Goal: Task Accomplishment & Management: Manage account settings

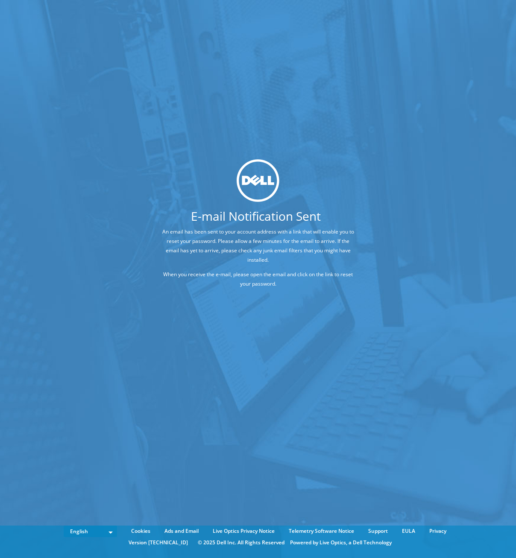
click at [175, 326] on div "E-mail Notification Sent An email has been sent to your account address with a …" at bounding box center [258, 266] width 516 height 533
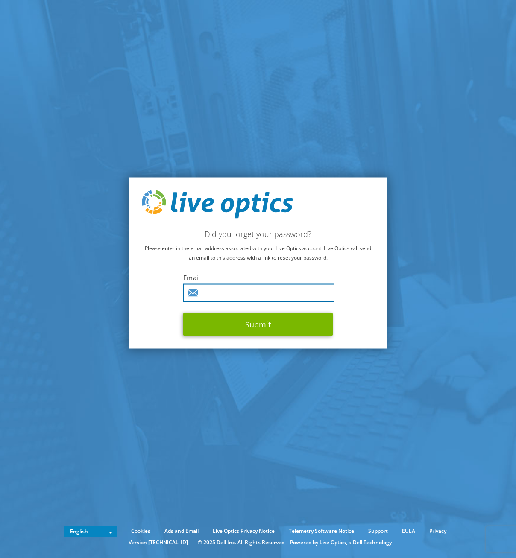
click at [228, 295] on input "text" at bounding box center [258, 293] width 151 height 18
type input "ryan@ivoxy.com"
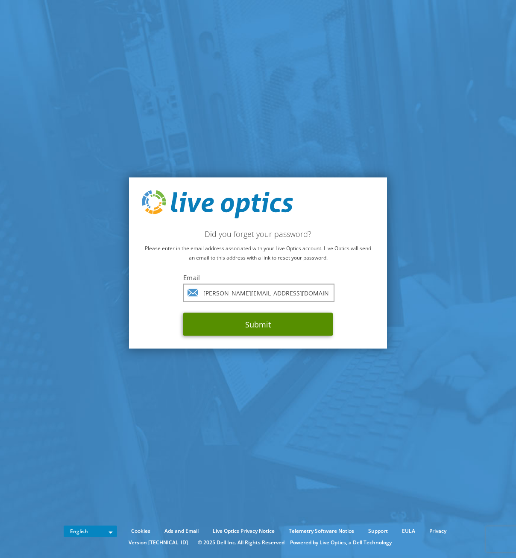
click at [251, 325] on button "Submit" at bounding box center [258, 324] width 150 height 23
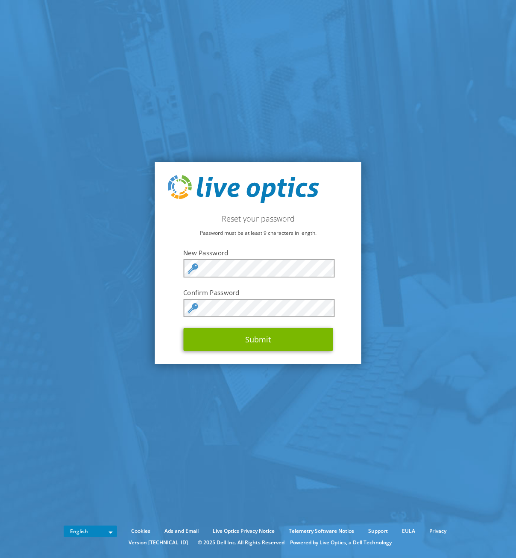
click at [388, 355] on section "Reset your password Password must be at least 9 characters in length. New Passw…" at bounding box center [258, 263] width 516 height 526
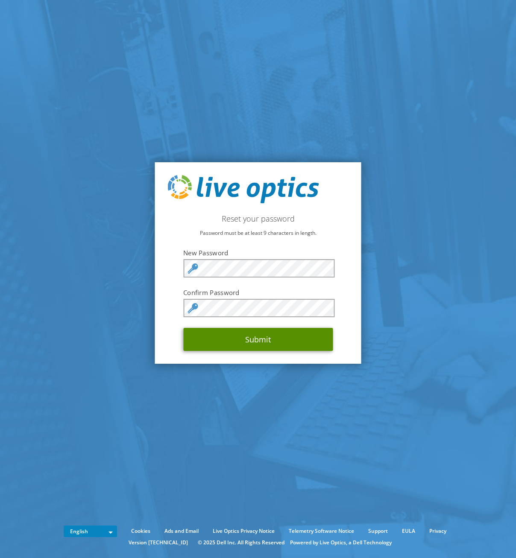
click at [283, 343] on button "Submit" at bounding box center [258, 339] width 150 height 23
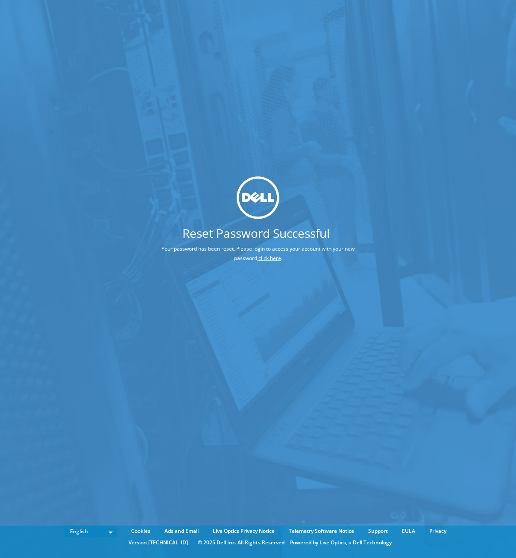
click at [209, 297] on div "Reset Password Successful Your password has been reset. Please login to access …" at bounding box center [258, 266] width 516 height 533
click at [276, 260] on link "click here" at bounding box center [269, 258] width 23 height 7
